Goal: Task Accomplishment & Management: Use online tool/utility

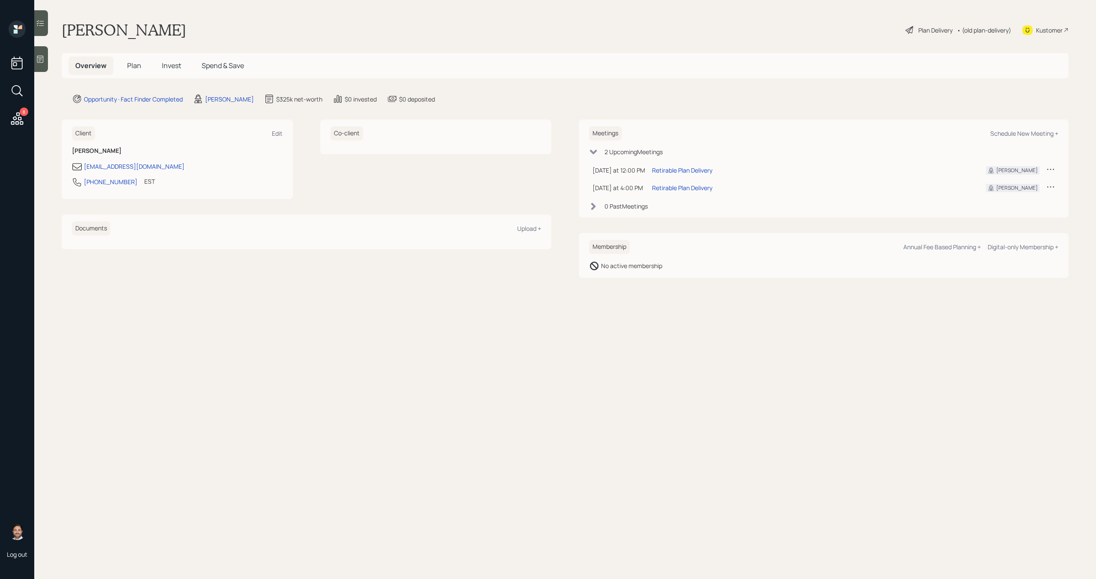
click at [132, 68] on span "Plan" at bounding box center [134, 65] width 14 height 9
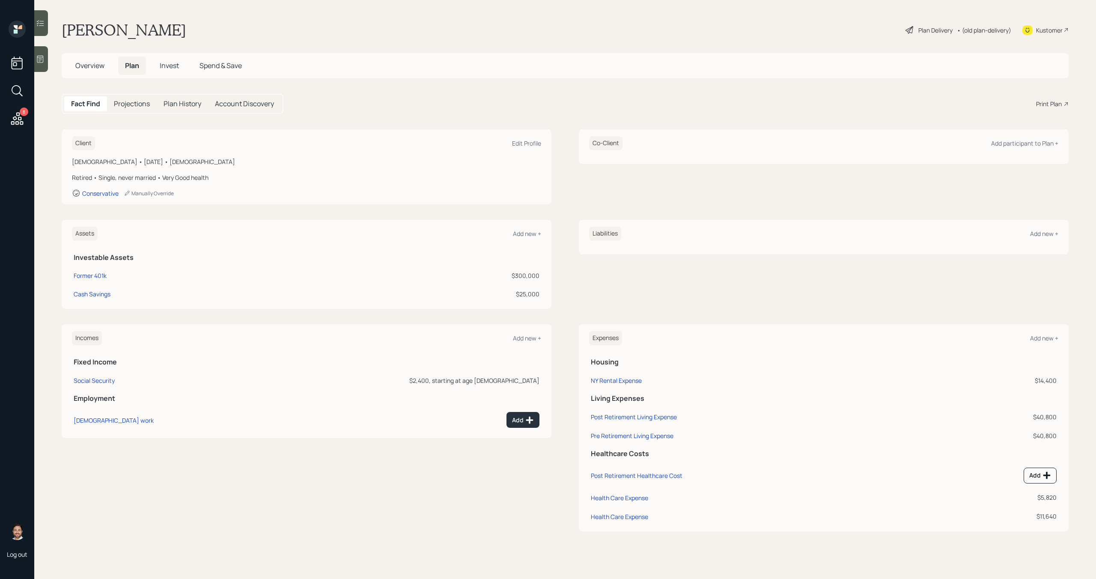
click at [1042, 105] on div "Print Plan" at bounding box center [1049, 103] width 26 height 9
click at [19, 116] on icon at bounding box center [16, 118] width 15 height 15
